Goal: Task Accomplishment & Management: Manage account settings

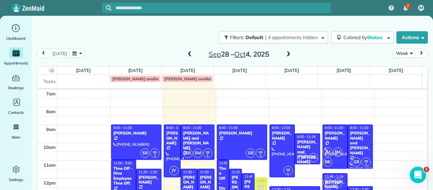
scroll to position [33, 0]
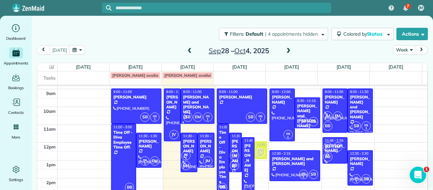
click at [285, 48] on span at bounding box center [289, 51] width 8 height 6
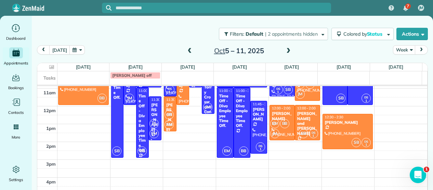
scroll to position [69, 0]
click at [337, 136] on div at bounding box center [348, 131] width 50 height 35
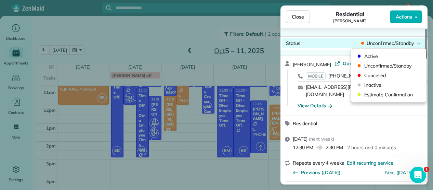
click at [396, 41] on span "Unconfirmed/Standby" at bounding box center [390, 43] width 47 height 7
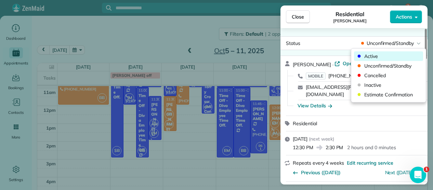
click at [381, 54] on span "Active" at bounding box center [392, 56] width 57 height 7
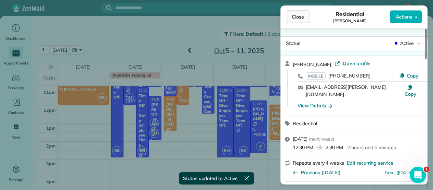
click at [300, 17] on span "Close" at bounding box center [298, 16] width 12 height 7
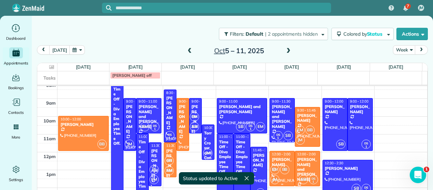
scroll to position [23, 0]
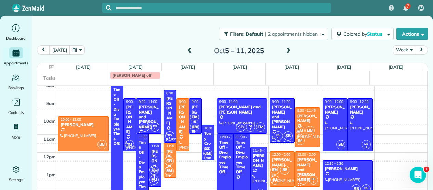
click at [165, 159] on span "SB" at bounding box center [169, 160] width 9 height 9
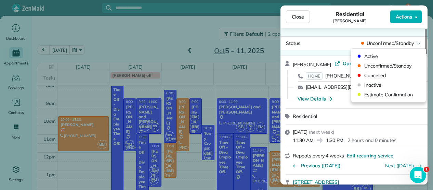
click at [402, 43] on span "Unconfirmed/Standby" at bounding box center [390, 43] width 47 height 7
click at [379, 56] on span "Active" at bounding box center [392, 56] width 57 height 7
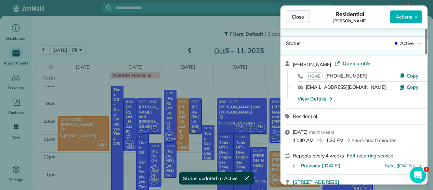
click at [294, 17] on span "Close" at bounding box center [298, 16] width 12 height 7
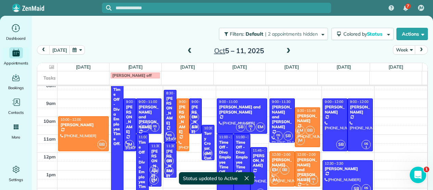
click at [297, 166] on div "[PERSON_NAME] and [PERSON_NAME]" at bounding box center [307, 169] width 21 height 25
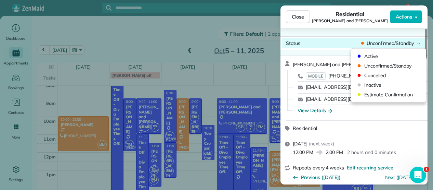
click at [386, 41] on span "Unconfirmed/Standby" at bounding box center [390, 43] width 47 height 7
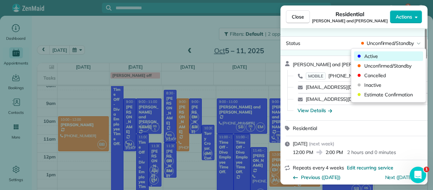
click at [374, 54] on span "Active" at bounding box center [392, 56] width 57 height 7
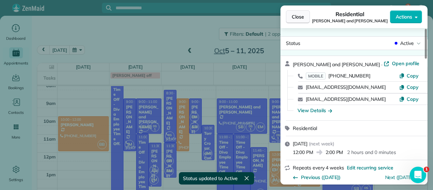
click at [299, 22] on button "Close" at bounding box center [298, 16] width 24 height 13
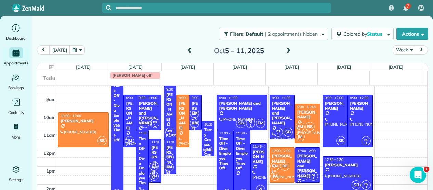
scroll to position [25, 0]
